Goal: Transaction & Acquisition: Purchase product/service

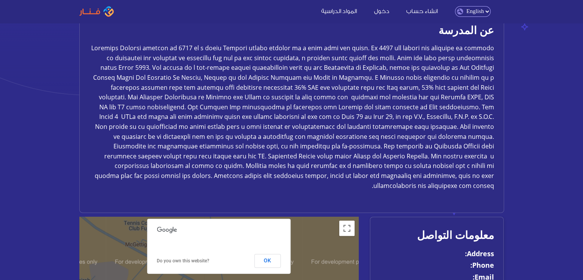
scroll to position [230, 0]
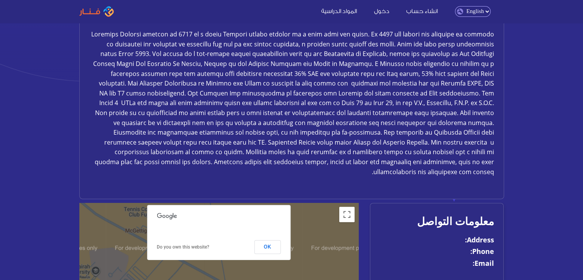
click at [464, 15] on select "English Arabic" at bounding box center [473, 11] width 36 height 11
click at [455, 6] on select "English Arabic" at bounding box center [473, 11] width 36 height 11
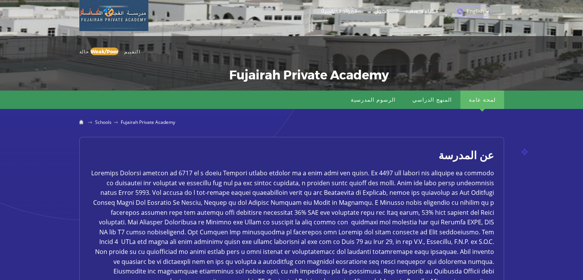
scroll to position [0, 0]
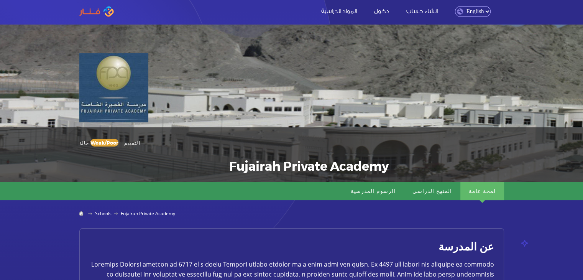
click at [478, 17] on select "English Arabic" at bounding box center [473, 11] width 36 height 11
select select "ar"
click at [455, 6] on select "English Arabic" at bounding box center [473, 11] width 36 height 11
click at [492, 12] on span "English Arabic" at bounding box center [472, 11] width 51 height 8
drag, startPoint x: 480, startPoint y: 13, endPoint x: 476, endPoint y: 15, distance: 3.9
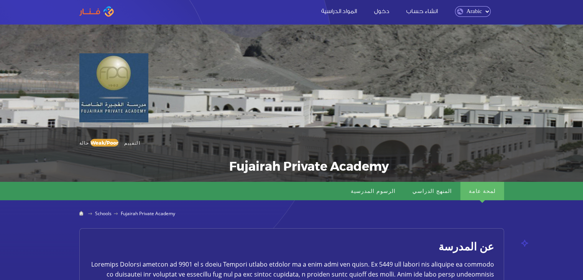
click at [480, 13] on select "English Arabic" at bounding box center [473, 11] width 36 height 11
select select "en"
click at [455, 6] on select "English Arabic" at bounding box center [473, 11] width 36 height 11
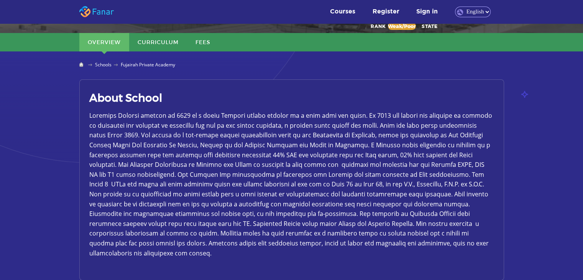
scroll to position [153, 0]
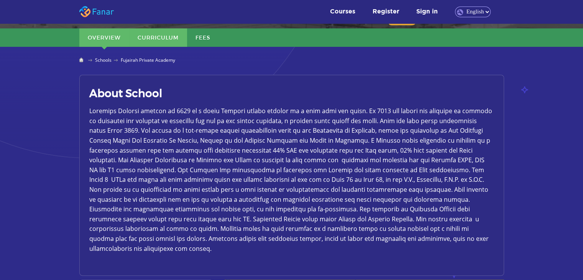
click at [167, 36] on link "Curriculum" at bounding box center [158, 37] width 58 height 18
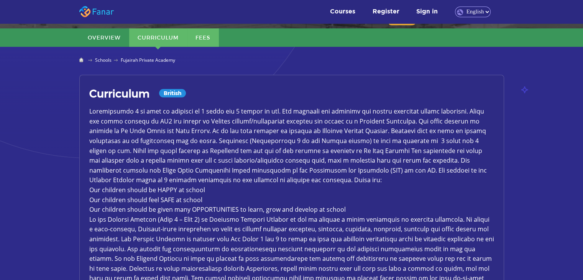
click at [202, 36] on link "Fees" at bounding box center [203, 37] width 32 height 18
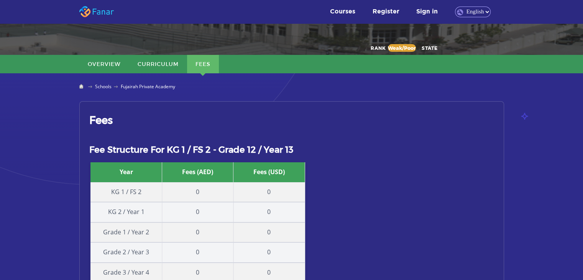
scroll to position [0, 0]
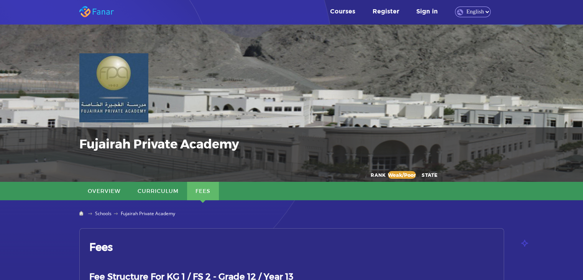
click at [403, 21] on nav "Courses Schoolsxx Register Sign in Arabic English Courses Register Sign in Engl…" at bounding box center [291, 11] width 583 height 23
click at [411, 7] on link "Sign in" at bounding box center [426, 10] width 37 height 8
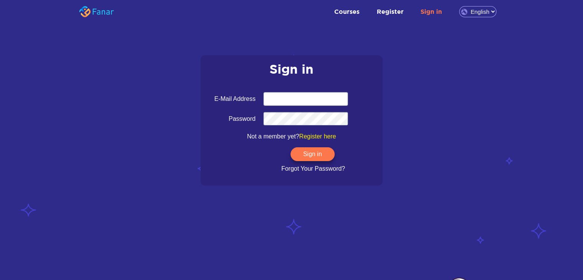
click at [373, 17] on div "Courses Register Sign in English Arabic" at bounding box center [313, 11] width 380 height 11
click at [389, 16] on div "Courses Register Sign in English Arabic" at bounding box center [313, 11] width 380 height 11
click at [358, 10] on link "Courses" at bounding box center [346, 11] width 41 height 8
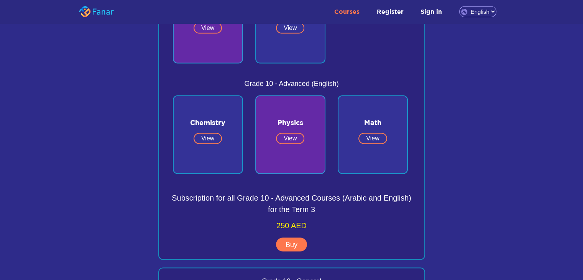
scroll to position [1379, 0]
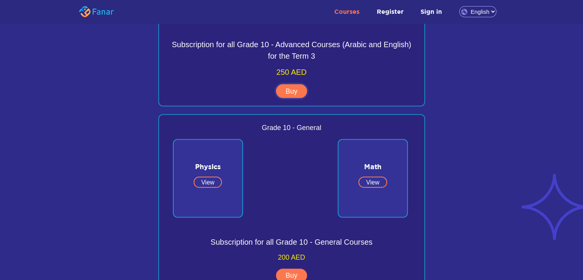
click at [281, 94] on link "Buy" at bounding box center [291, 91] width 31 height 14
